Goal: Transaction & Acquisition: Book appointment/travel/reservation

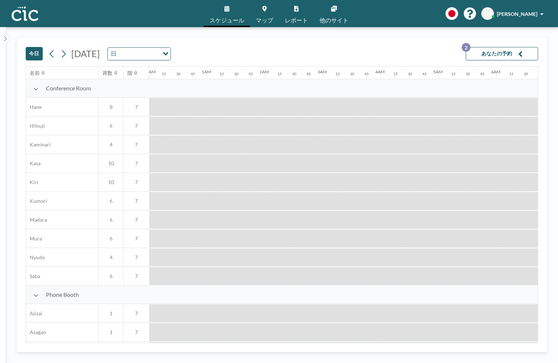
scroll to position [413, 945]
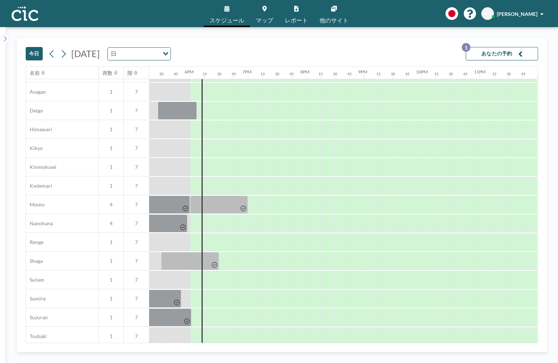
scroll to position [413, 1001]
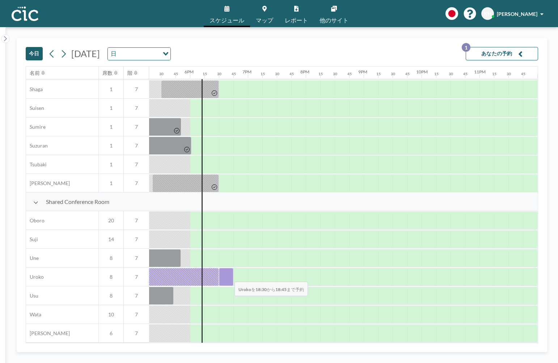
click at [229, 277] on div at bounding box center [226, 277] width 14 height 18
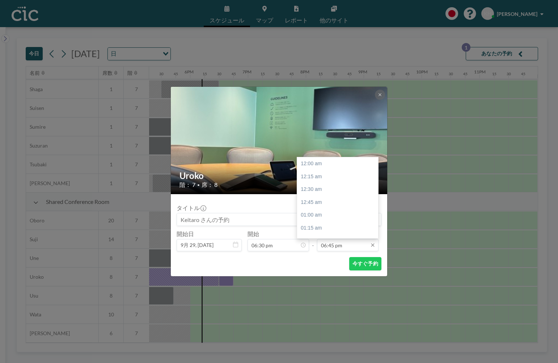
scroll to position [966, 0]
click at [340, 247] on input "06:45 pm" at bounding box center [348, 245] width 62 height 12
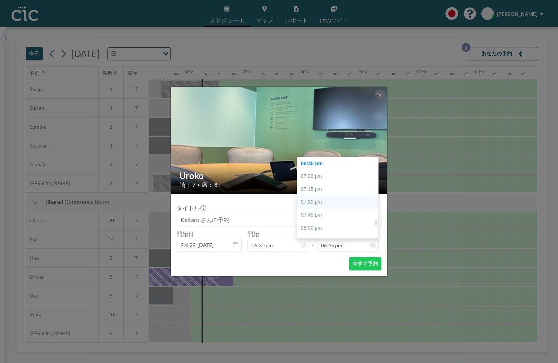
click at [332, 198] on div "07:30 pm" at bounding box center [337, 202] width 81 height 13
type input "07:30 pm"
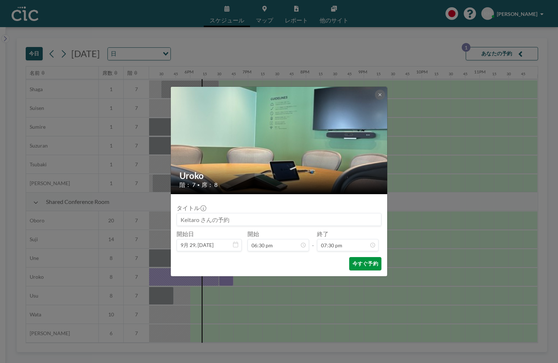
click at [358, 264] on button "今すぐ予約" at bounding box center [365, 263] width 32 height 13
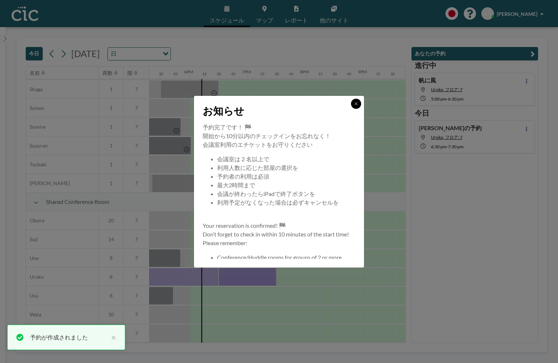
click at [353, 101] on button at bounding box center [356, 104] width 10 height 10
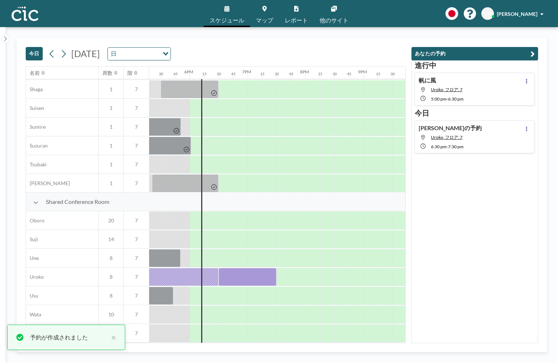
click at [471, 204] on div "進行[PERSON_NAME]に[PERSON_NAME], フロア: 7 5:00 PM - 6:30 PM [DATE] [PERSON_NAME]の予約…" at bounding box center [474, 201] width 127 height 283
